Goal: Information Seeking & Learning: Learn about a topic

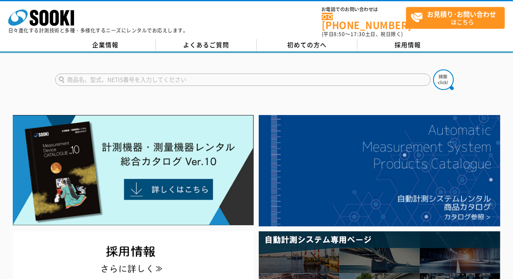
click at [132, 74] on input "text" at bounding box center [243, 80] width 376 height 12
type input "VM-57"
click at [437, 70] on img at bounding box center [443, 80] width 21 height 21
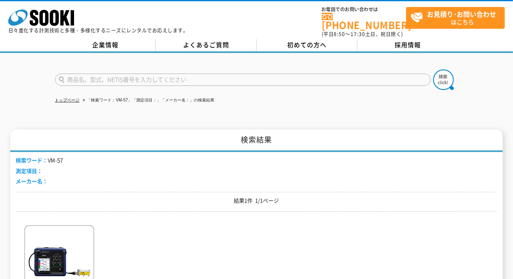
scroll to position [82, 0]
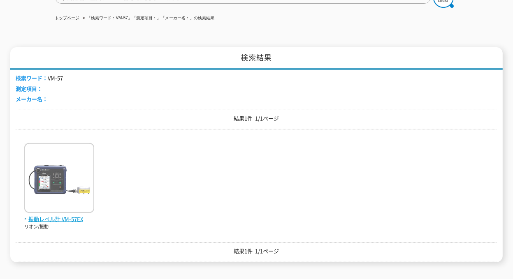
click at [57, 185] on img at bounding box center [59, 179] width 70 height 72
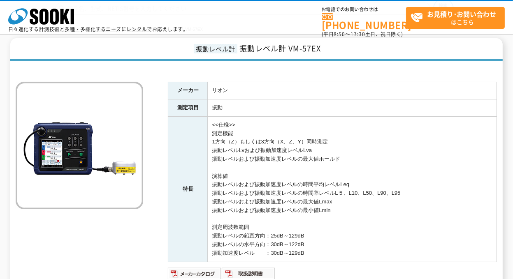
scroll to position [82, 0]
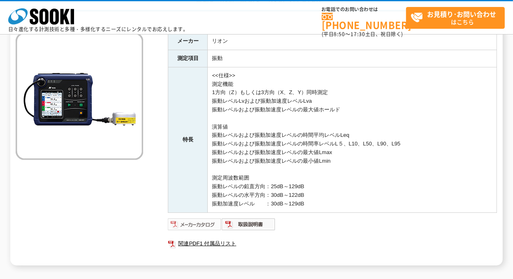
click at [193, 225] on img at bounding box center [195, 224] width 54 height 13
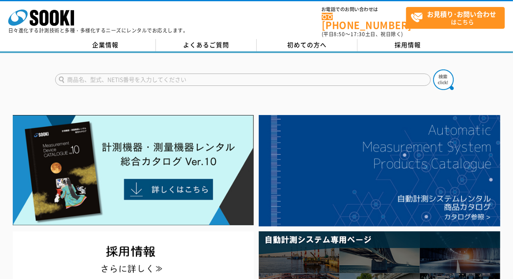
click at [148, 75] on input "text" at bounding box center [243, 80] width 376 height 12
type input "NL-43"
click at [440, 73] on img at bounding box center [443, 80] width 21 height 21
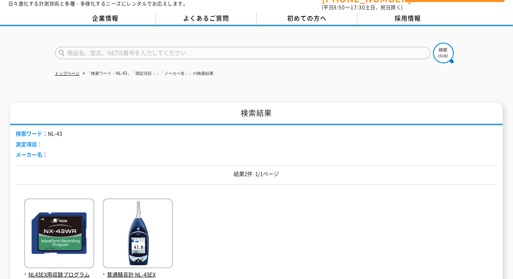
scroll to position [41, 0]
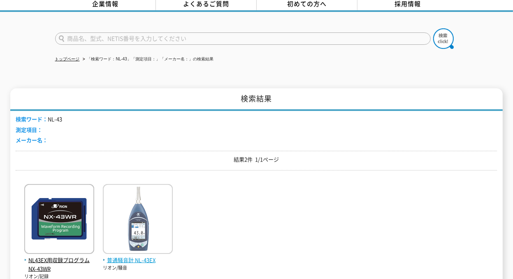
click at [137, 226] on img at bounding box center [138, 220] width 70 height 72
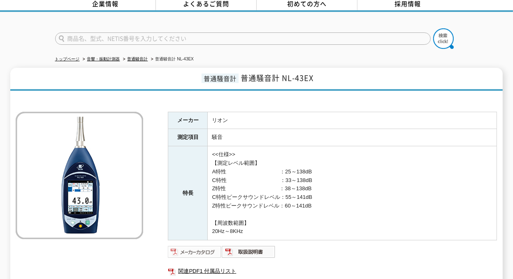
click at [203, 246] on img at bounding box center [195, 252] width 54 height 13
